Goal: Task Accomplishment & Management: Manage account settings

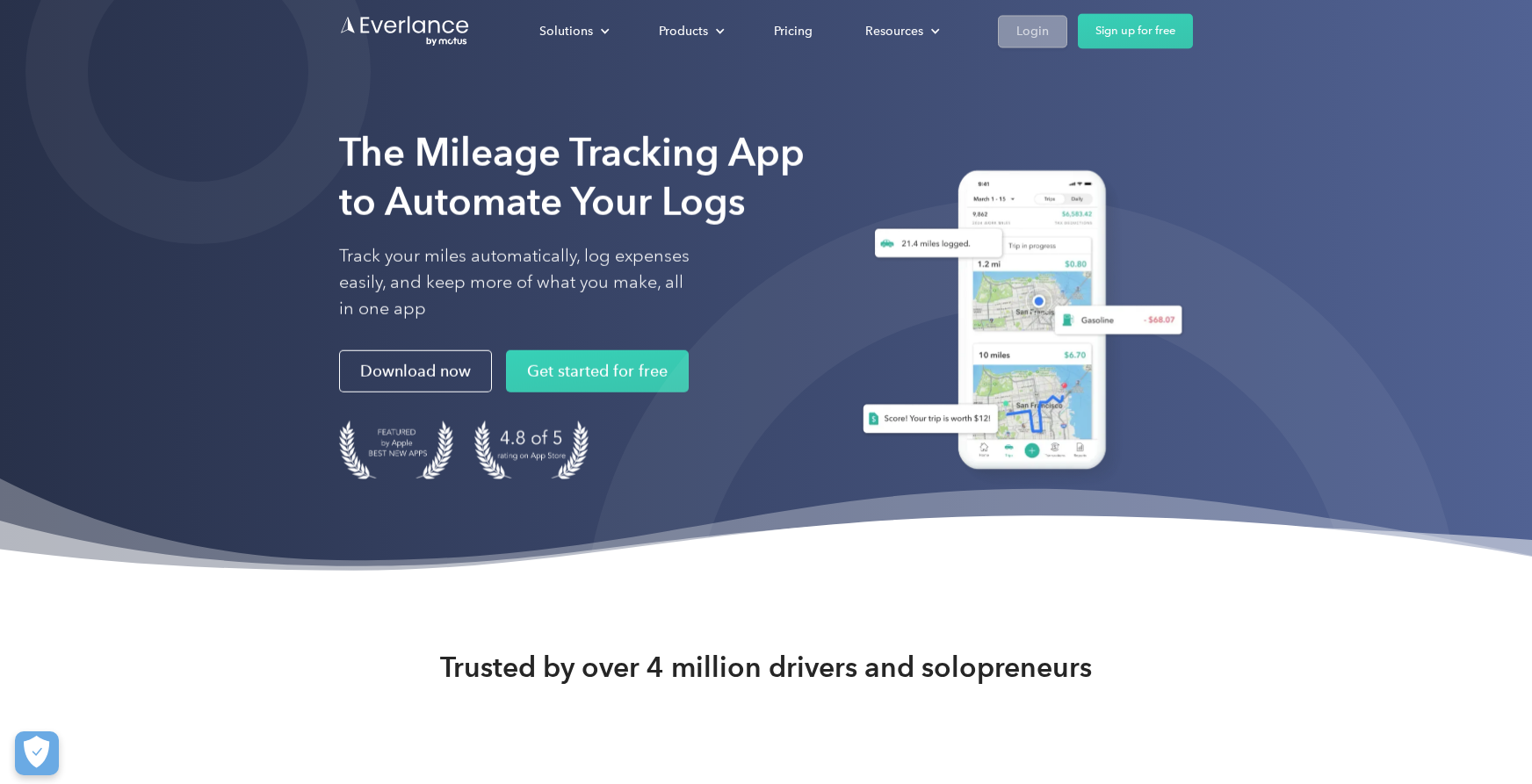
click at [1006, 39] on link "Login" at bounding box center [1032, 31] width 70 height 32
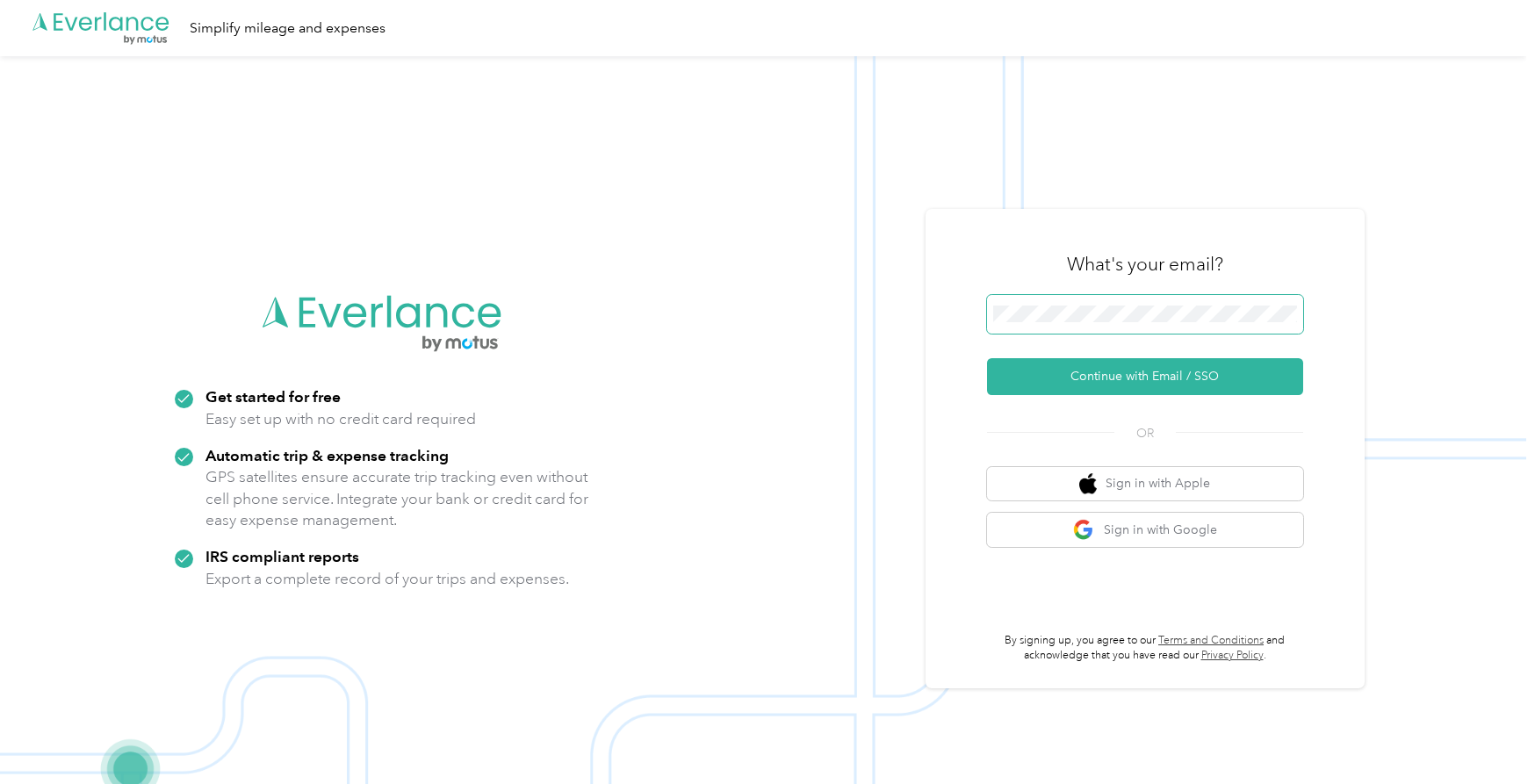
click at [1096, 327] on span at bounding box center [1145, 314] width 316 height 39
click at [1086, 383] on button "Continue with Email / SSO" at bounding box center [1145, 376] width 316 height 37
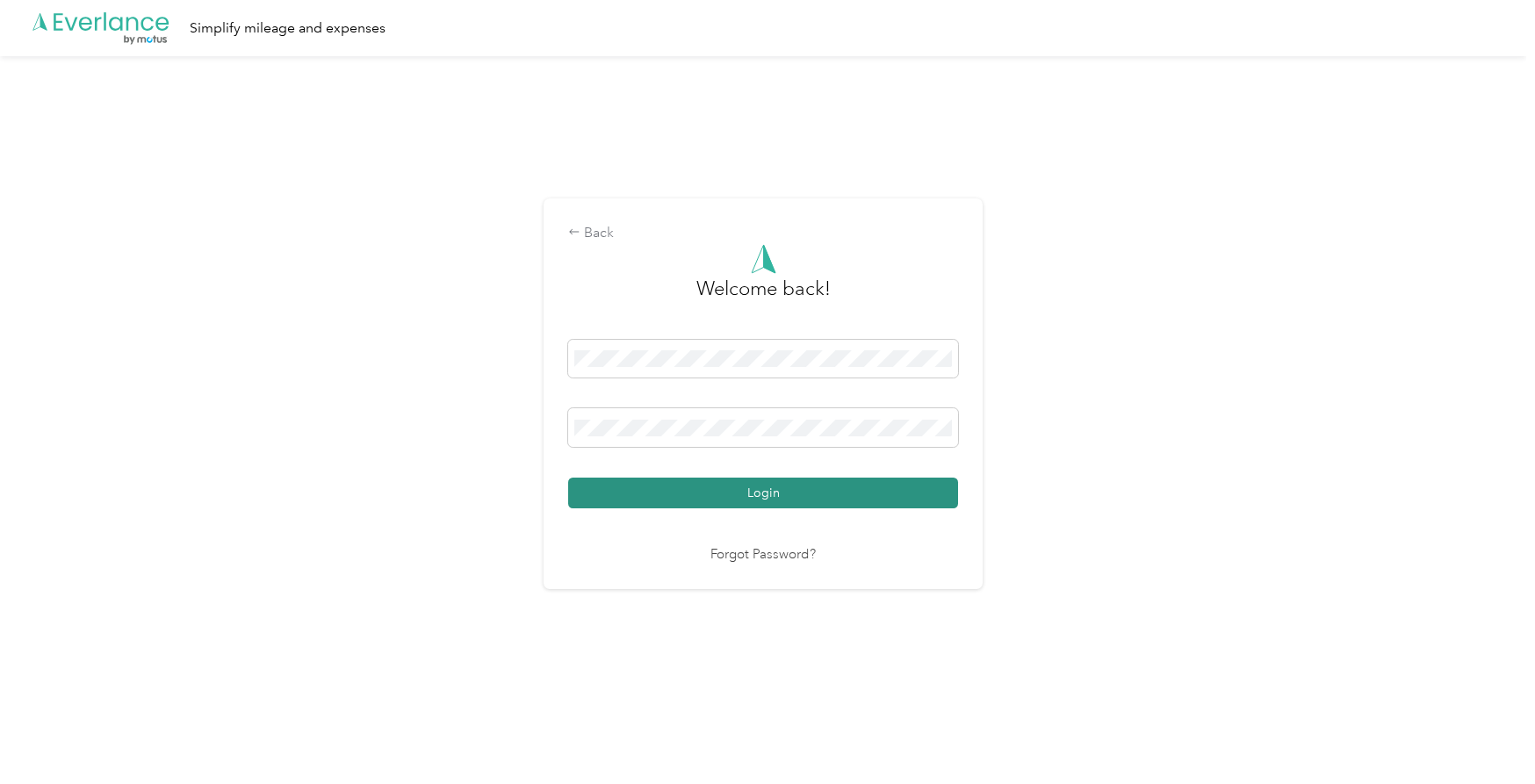
click at [667, 487] on button "Login" at bounding box center [762, 493] width 390 height 30
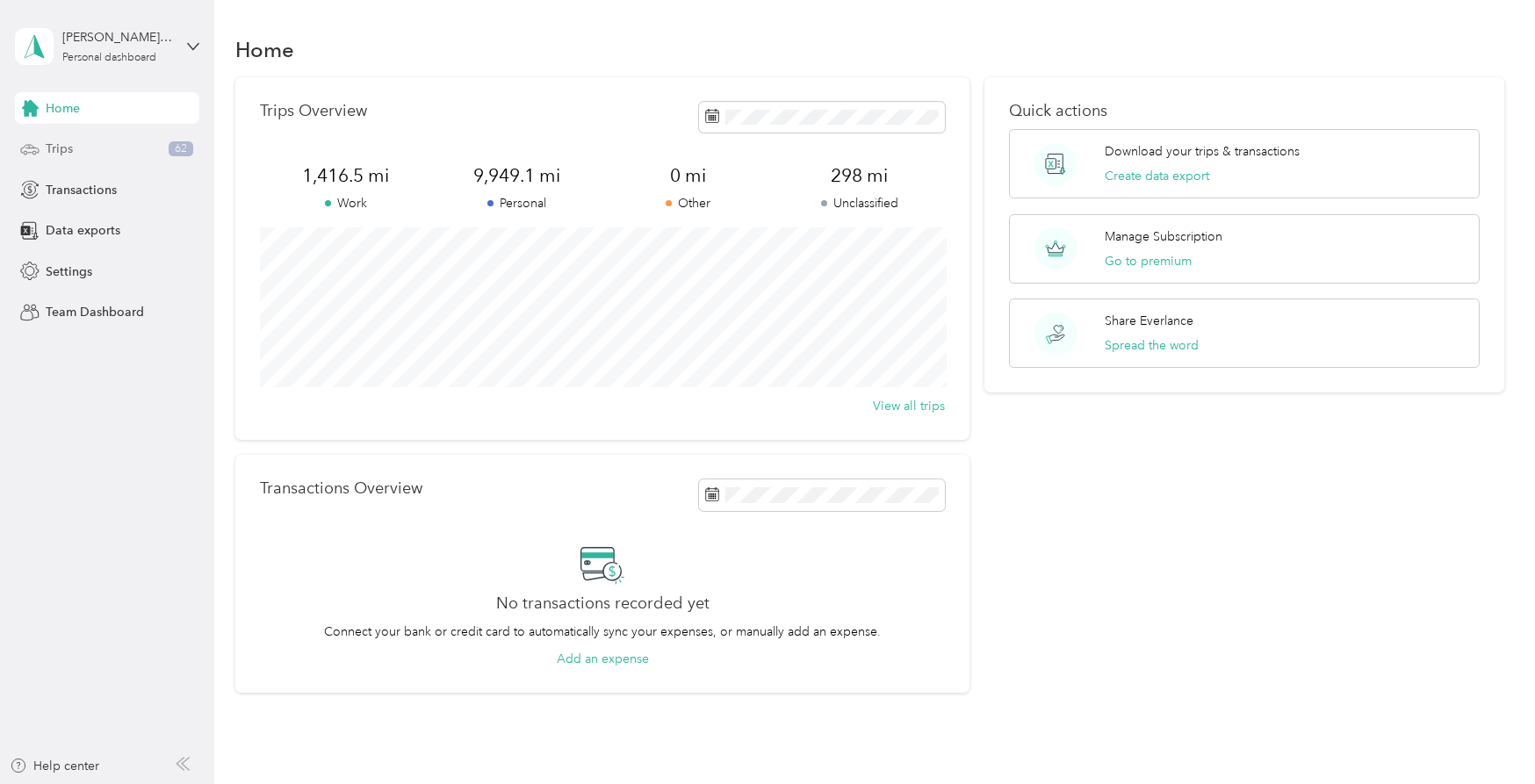
click at [135, 140] on div "Trips 62" at bounding box center [108, 149] width 185 height 31
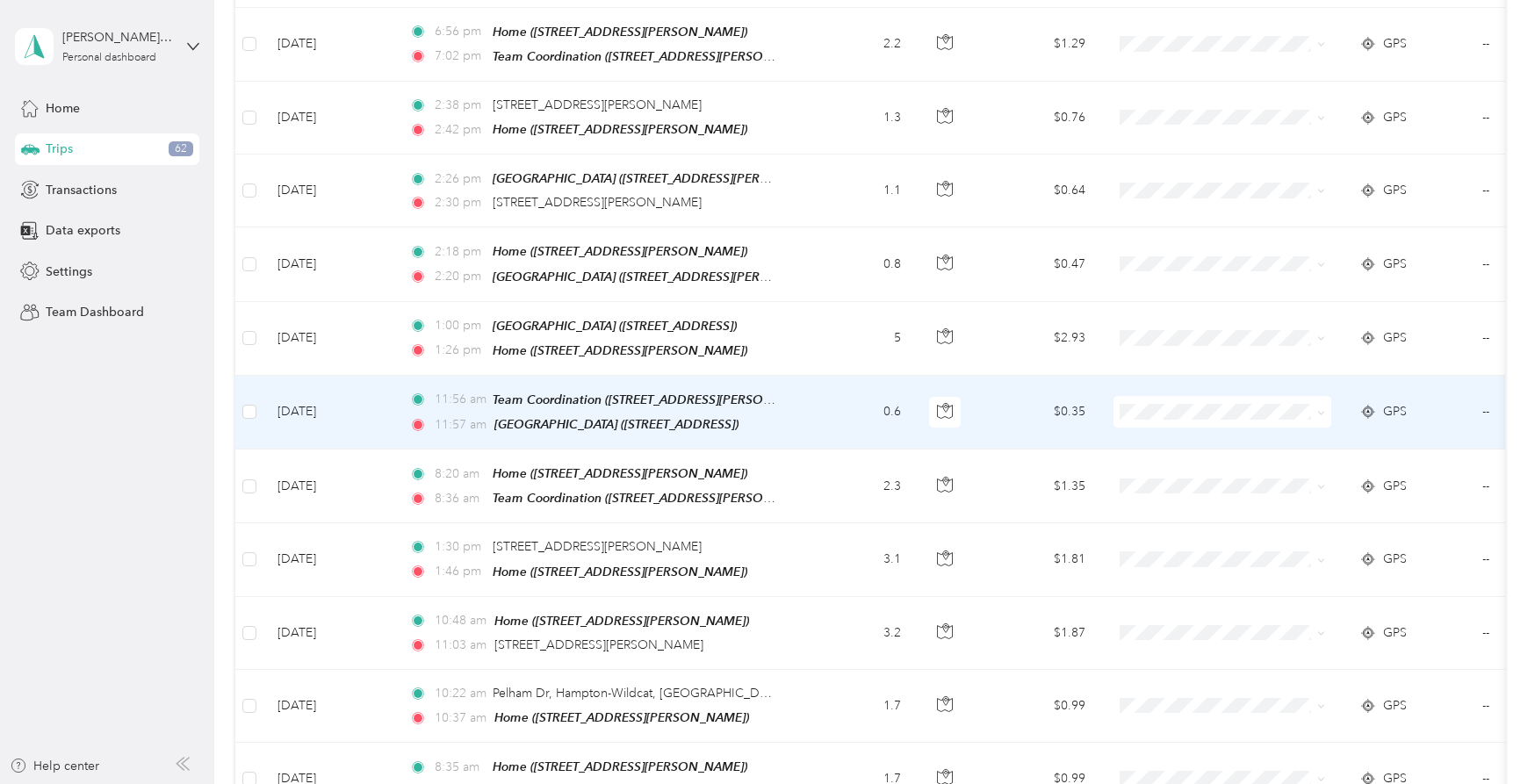
scroll to position [1198, 0]
